Goal: Find specific page/section: Find specific page/section

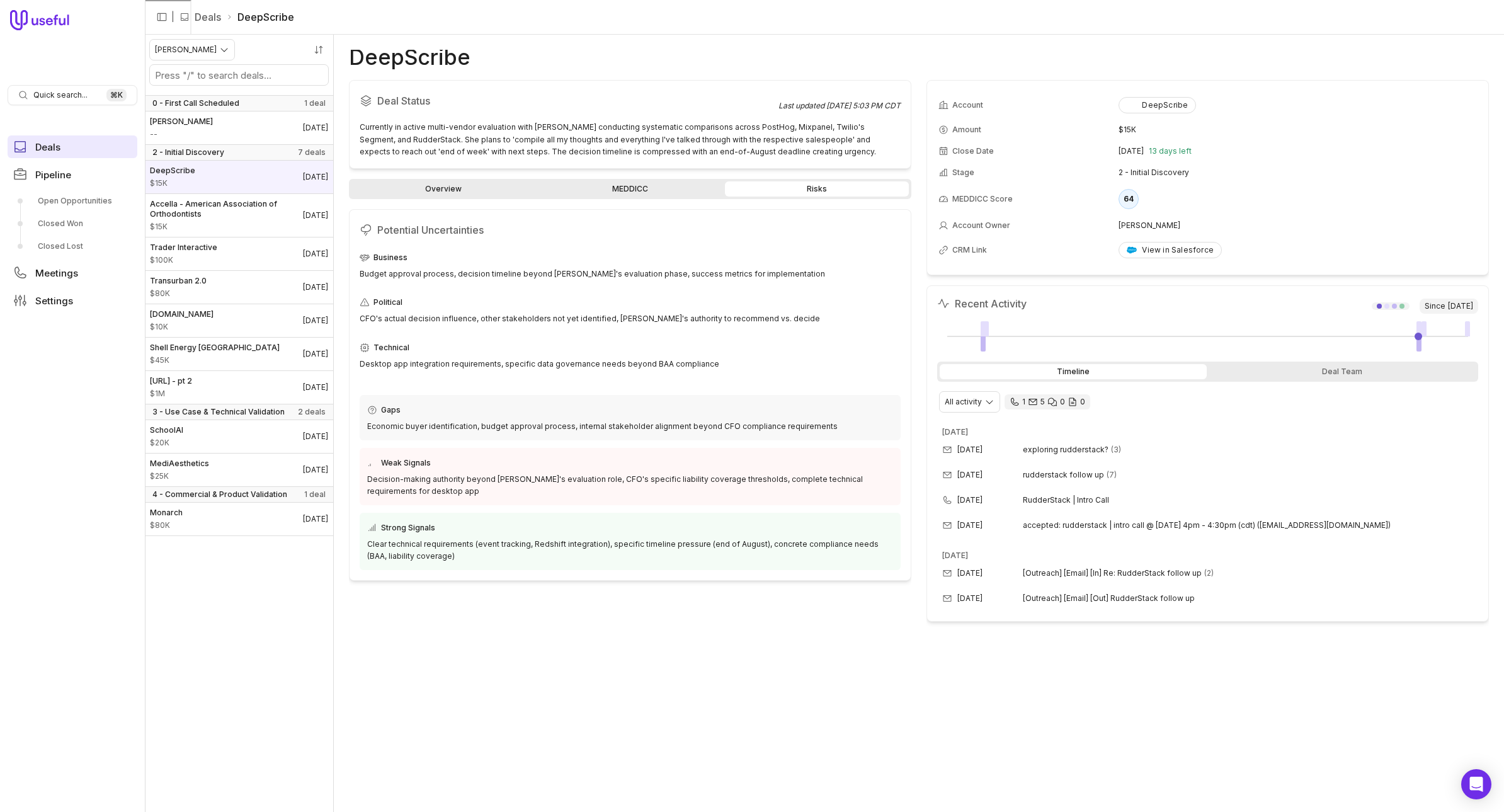
click at [54, 143] on span "Deals" at bounding box center [48, 148] width 25 height 10
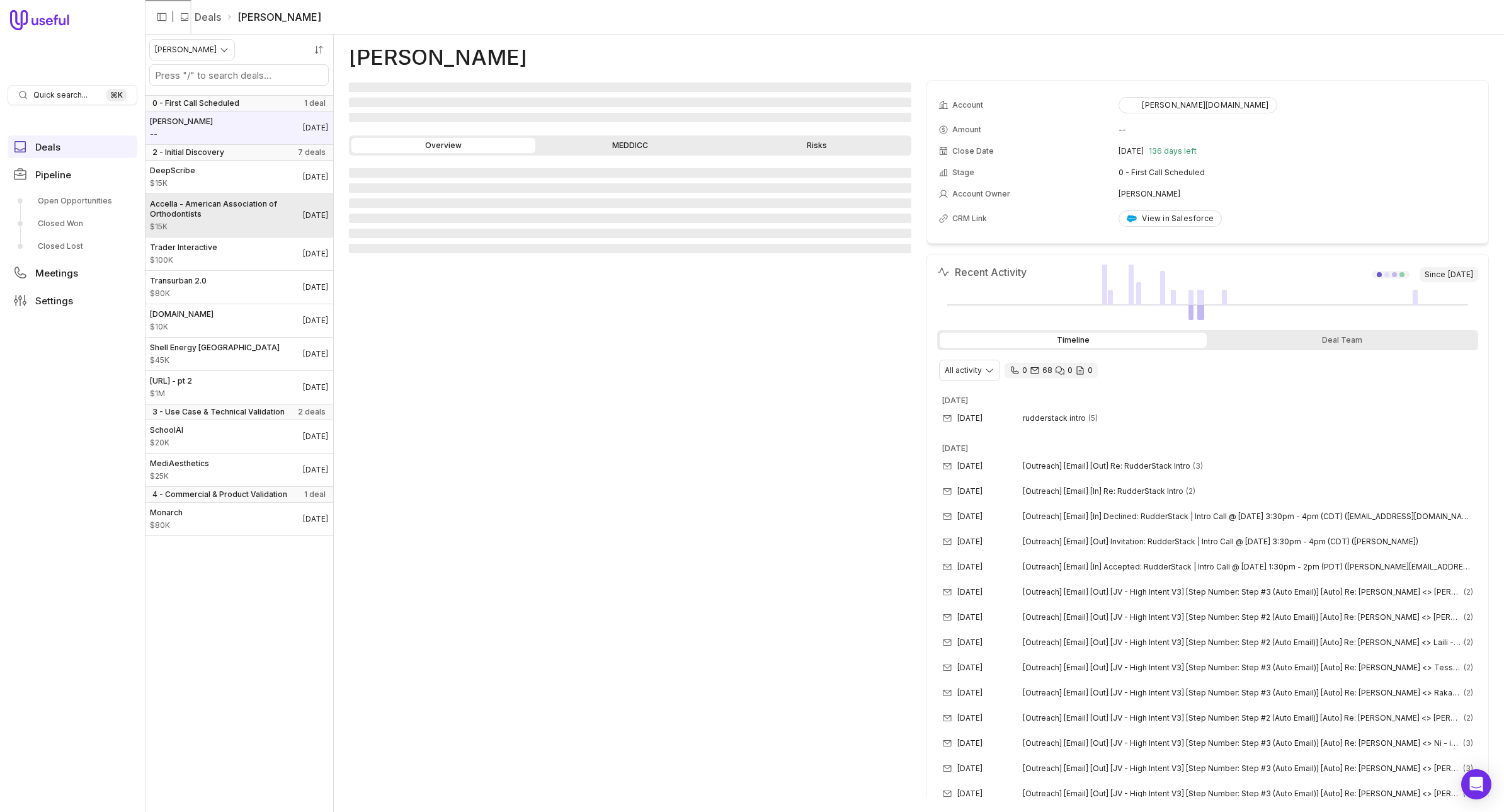
click at [208, 194] on link "Accella - American Association of Orthodontists $15K [DATE]" at bounding box center [239, 215] width 188 height 43
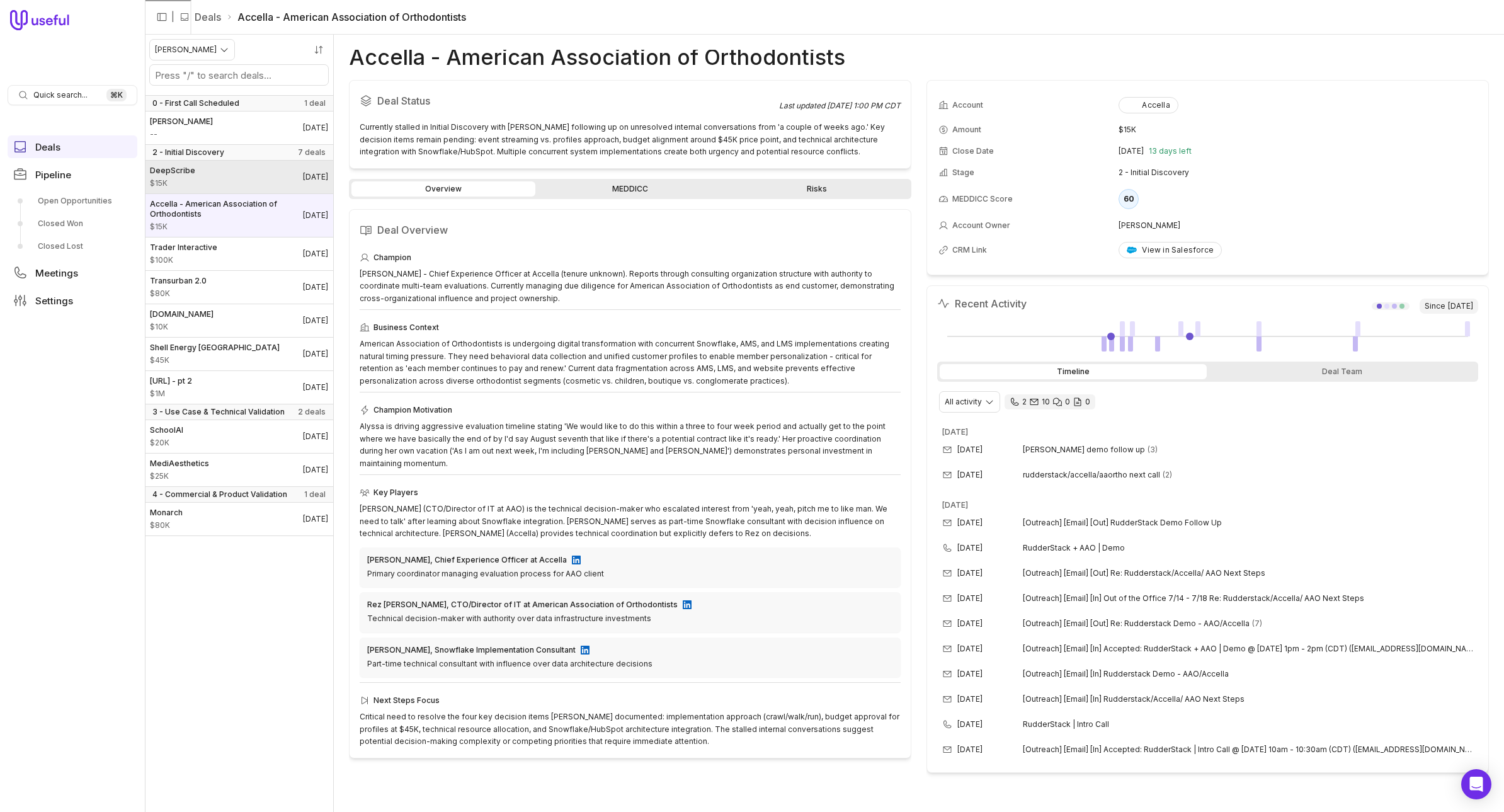
click at [211, 183] on link "DeepScribe $15K [DATE]" at bounding box center [239, 177] width 188 height 33
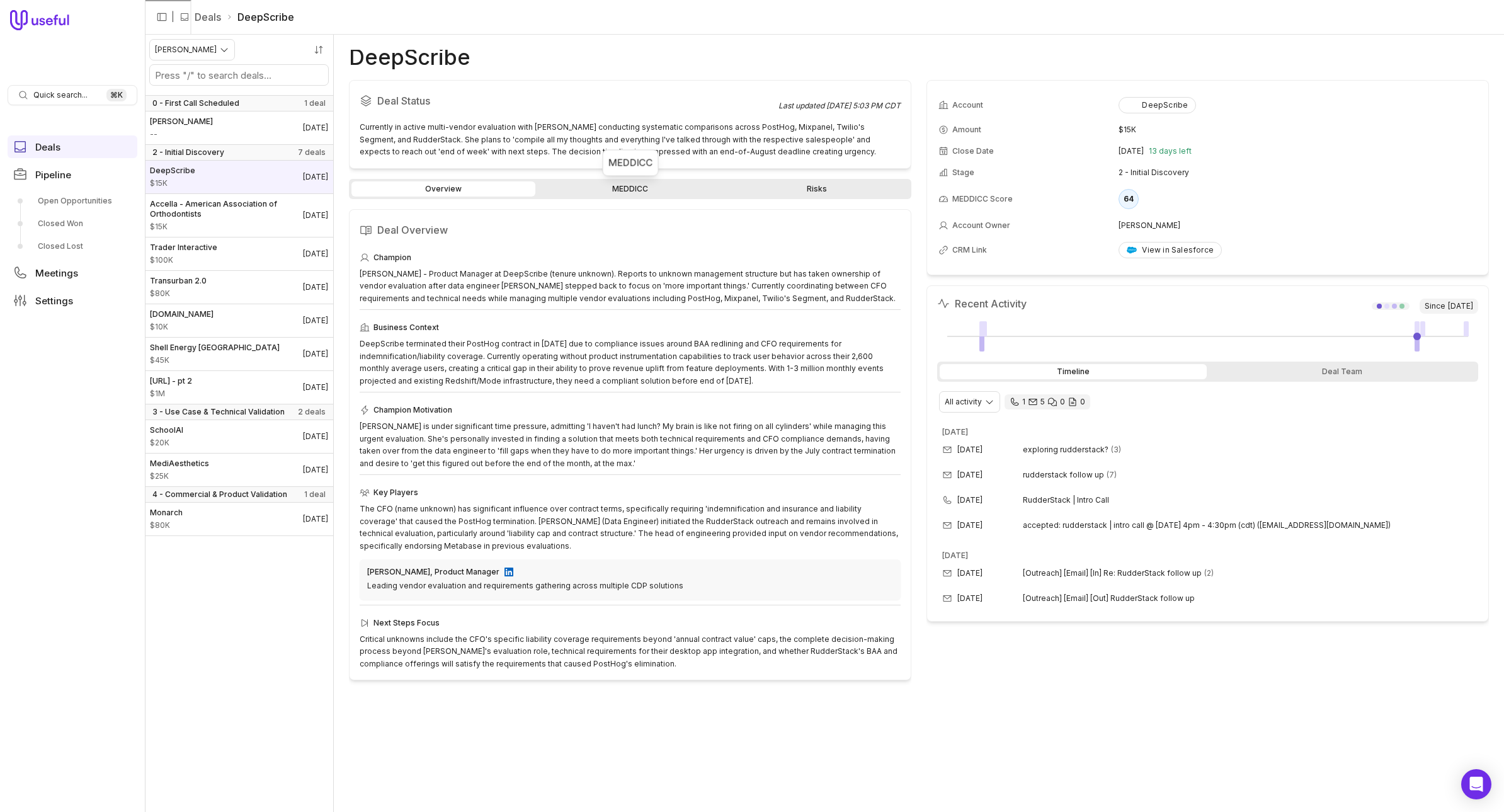
click at [655, 189] on link "MEDDICC" at bounding box center [630, 189] width 184 height 15
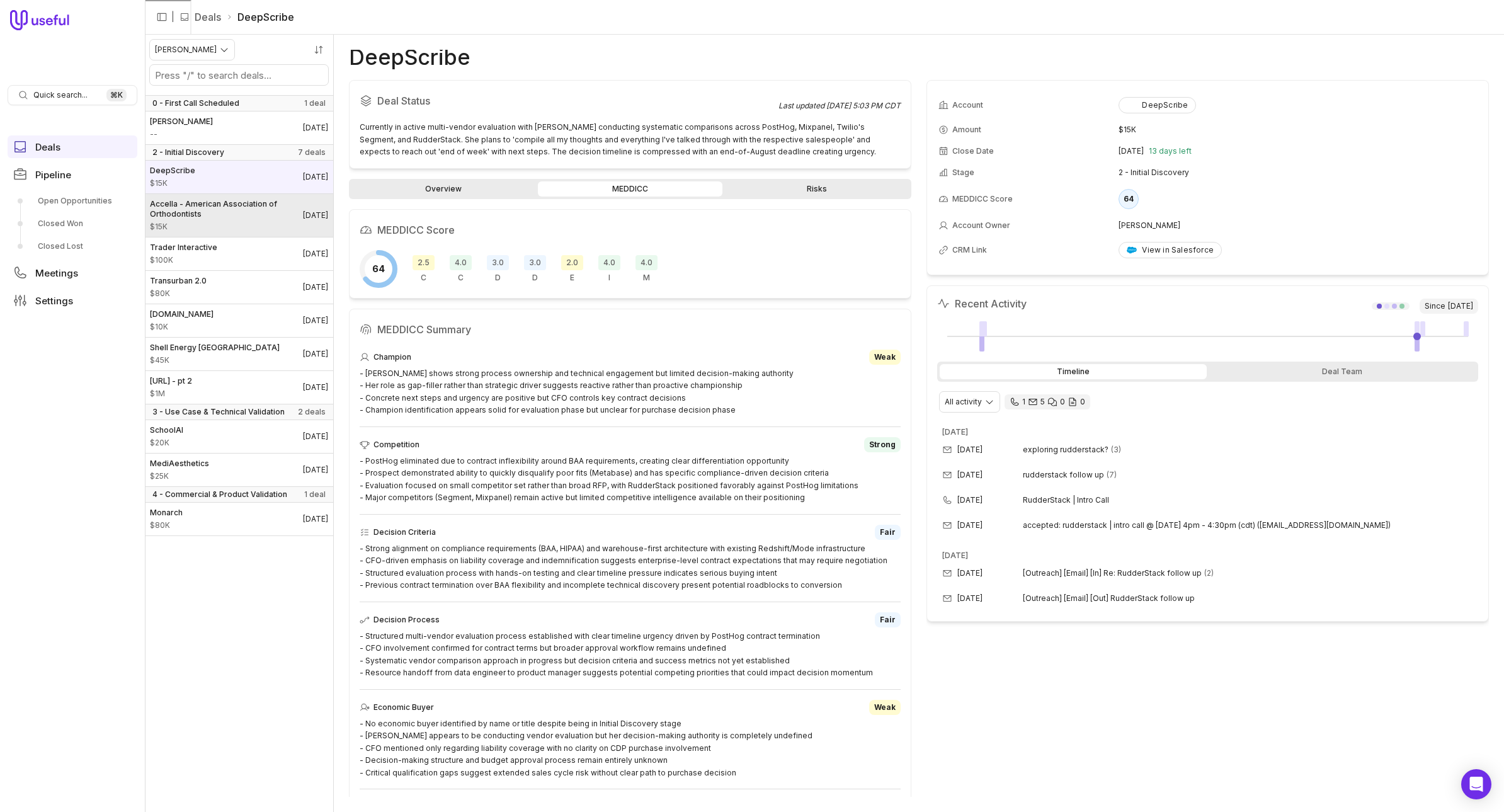
click at [229, 220] on div "Accella - American Association of Orthodontists $15K" at bounding box center [226, 215] width 153 height 33
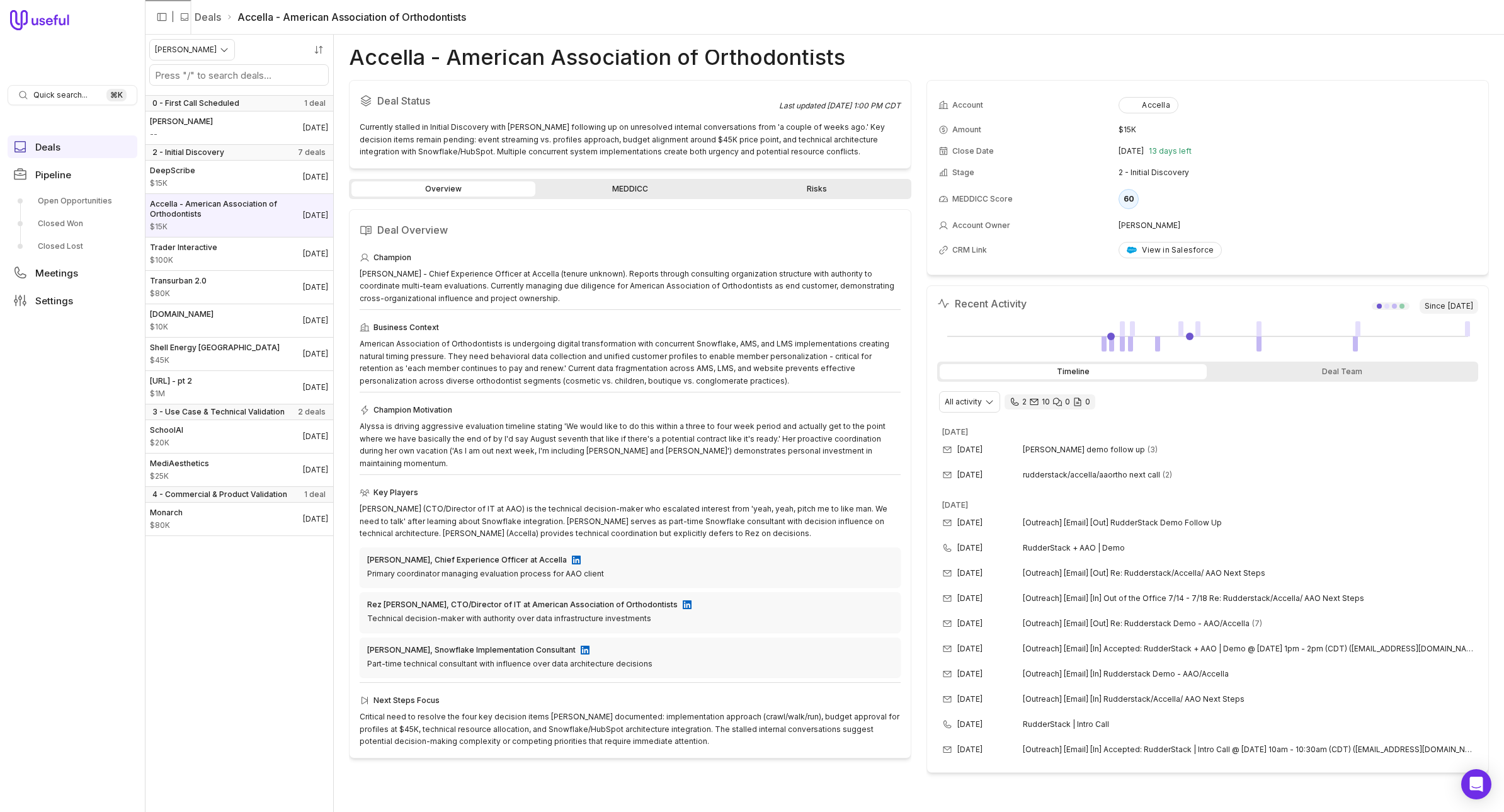
click at [586, 188] on link "MEDDICC" at bounding box center [630, 189] width 184 height 15
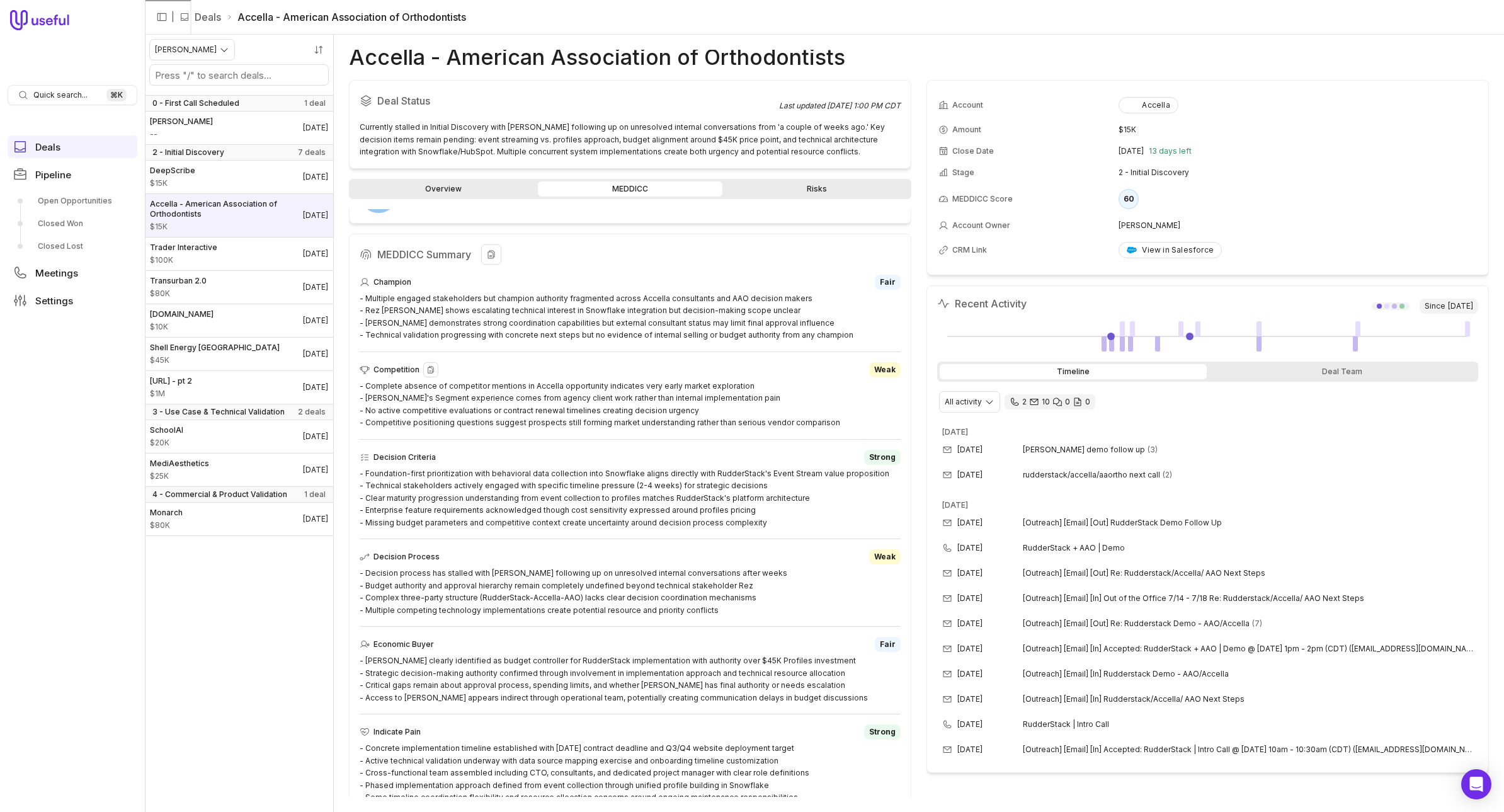
scroll to position [180, 0]
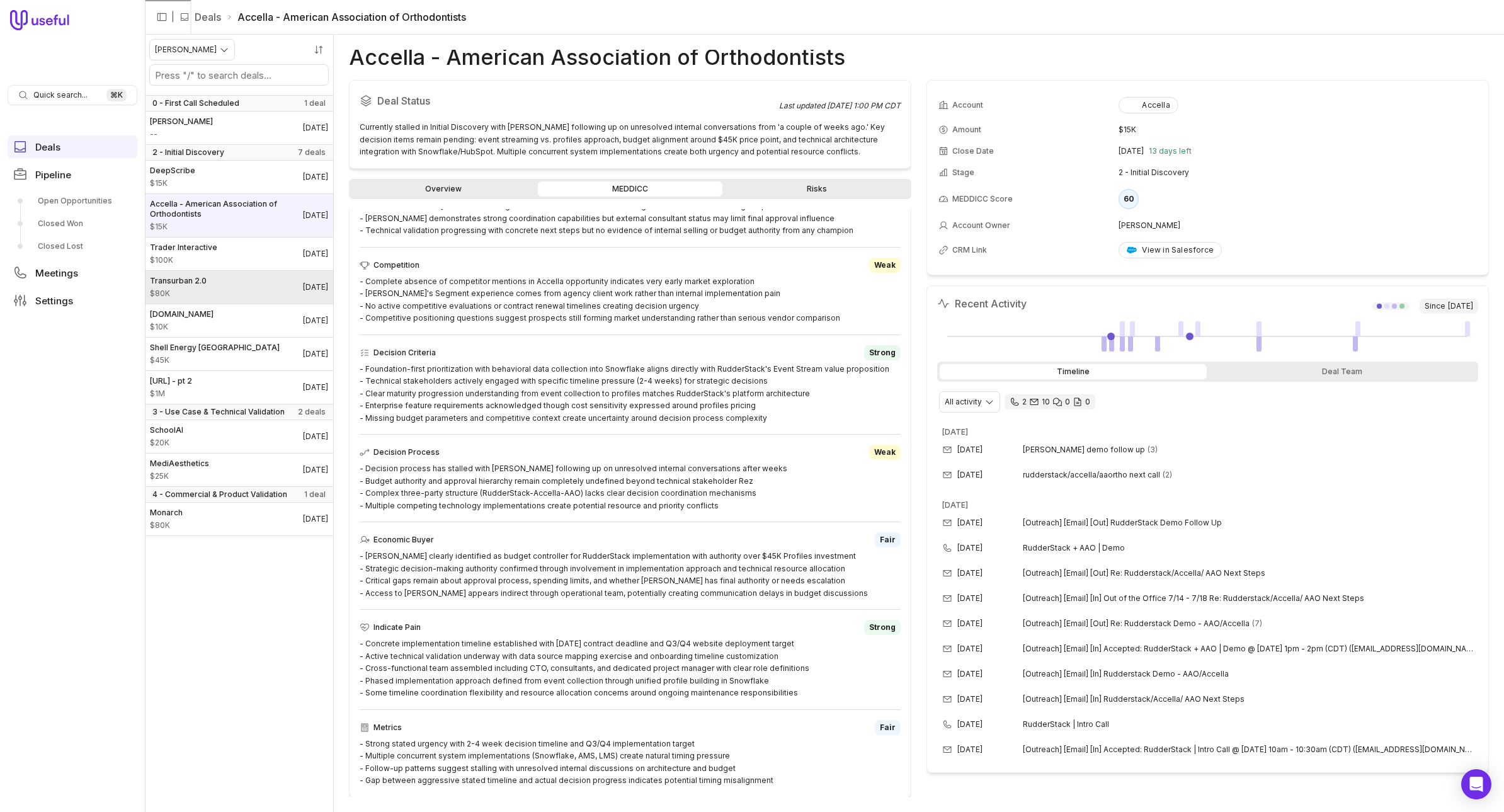
click at [207, 282] on link "Transurban 2.0 $80K [DATE]" at bounding box center [239, 287] width 188 height 33
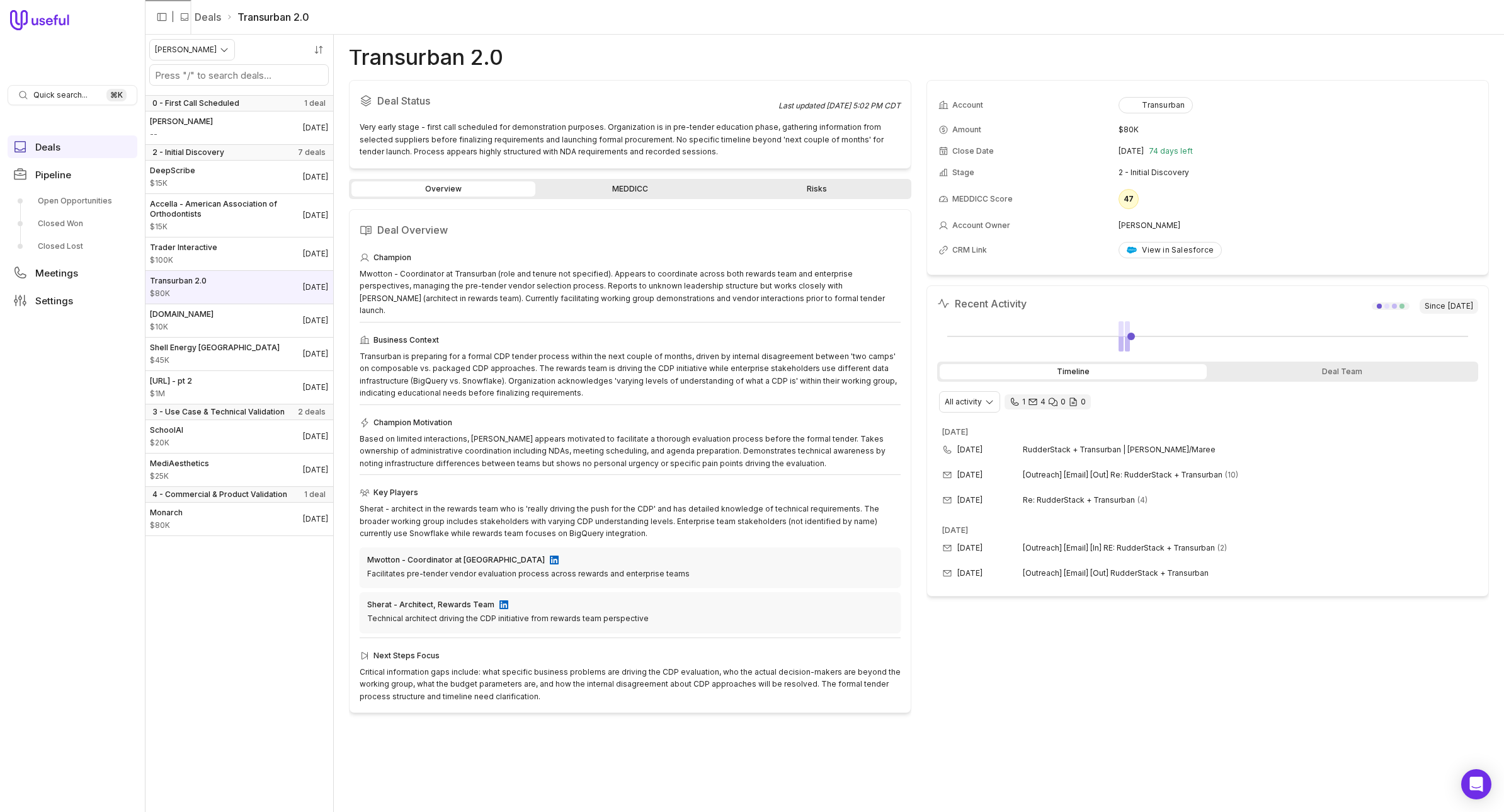
click at [622, 188] on link "MEDDICC" at bounding box center [630, 189] width 184 height 15
